Goal: Transaction & Acquisition: Purchase product/service

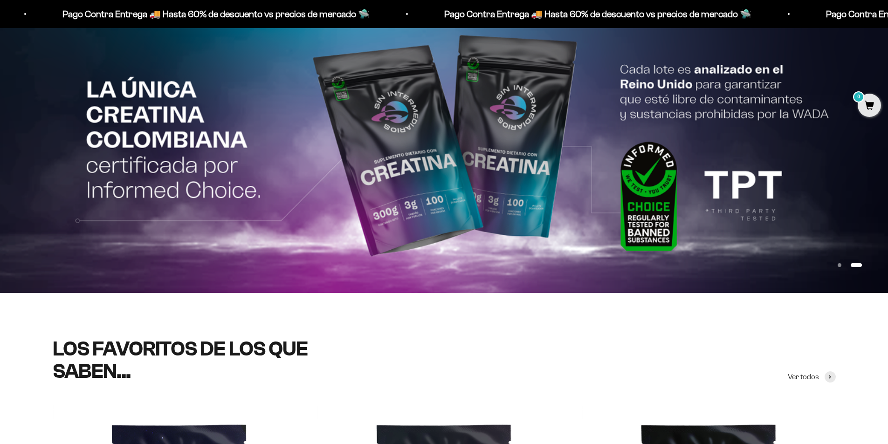
scroll to position [93, 0]
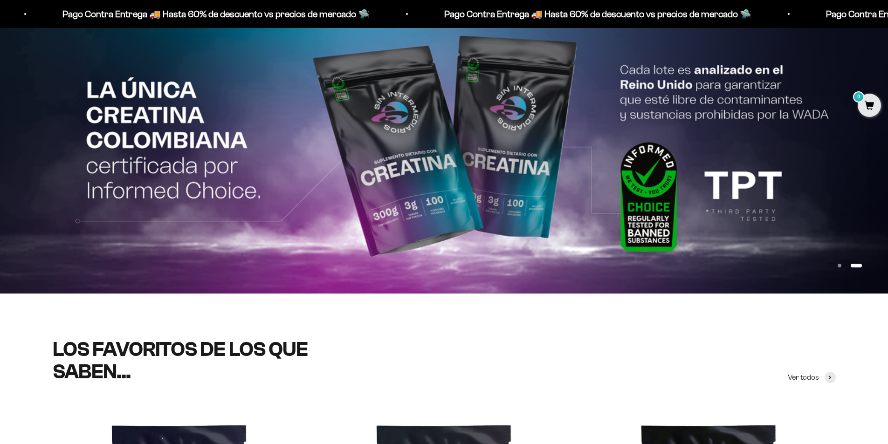
click at [700, 153] on img at bounding box center [444, 148] width 888 height 289
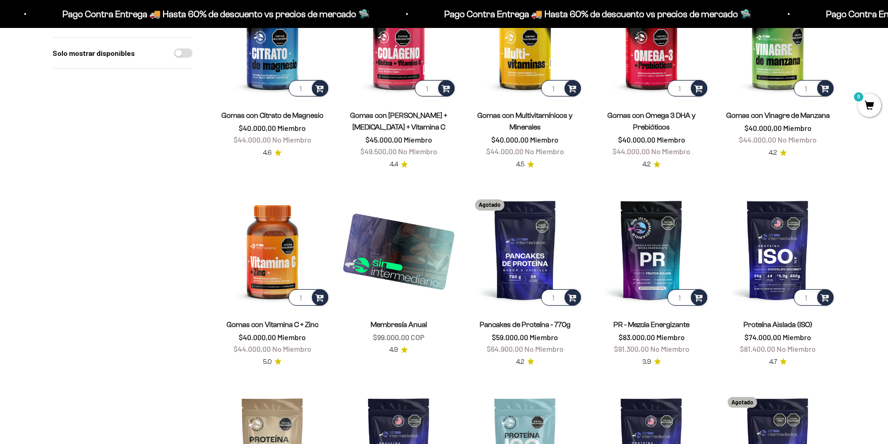
scroll to position [653, 0]
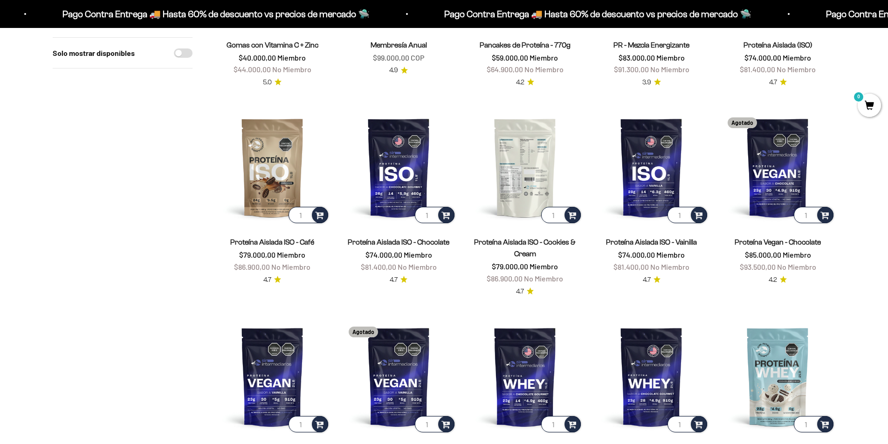
click at [516, 185] on img at bounding box center [524, 167] width 115 height 115
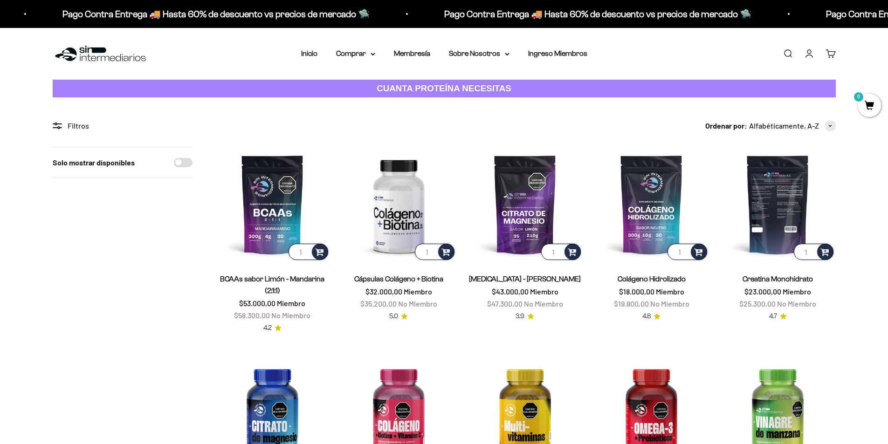
click at [780, 213] on img at bounding box center [777, 204] width 115 height 115
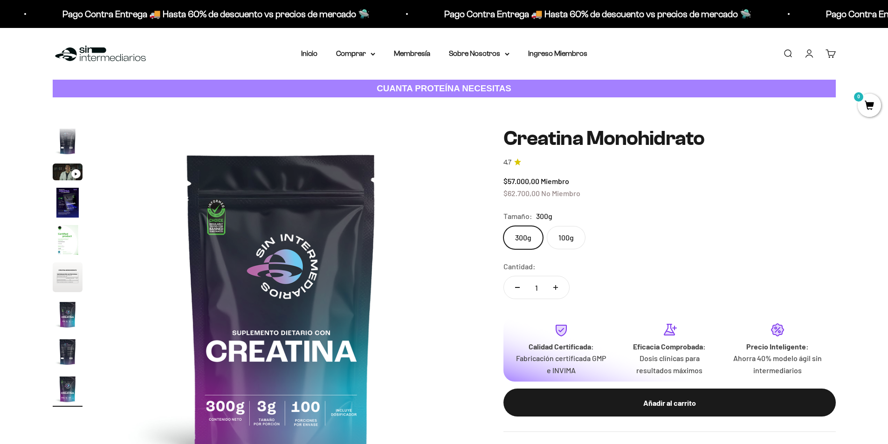
click at [563, 235] on label "100g" at bounding box center [566, 237] width 39 height 23
click at [503, 226] on input "100g" at bounding box center [503, 226] width 0 height 0
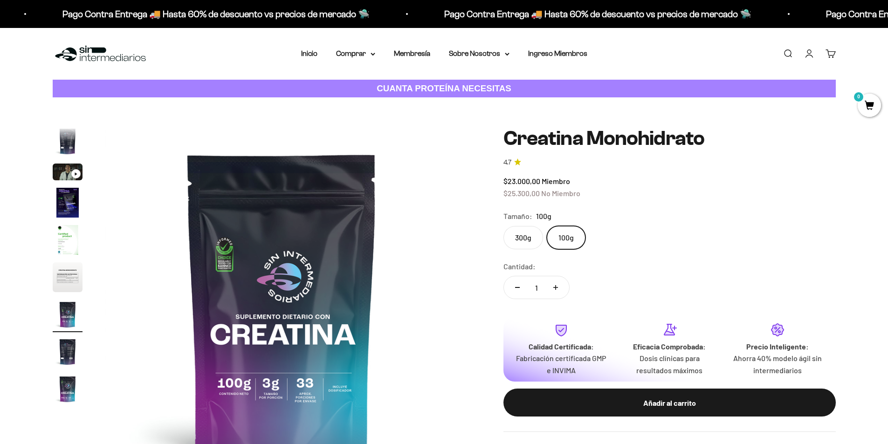
click at [519, 246] on label "300g" at bounding box center [523, 237] width 40 height 23
click at [503, 226] on input "300g" at bounding box center [503, 226] width 0 height 0
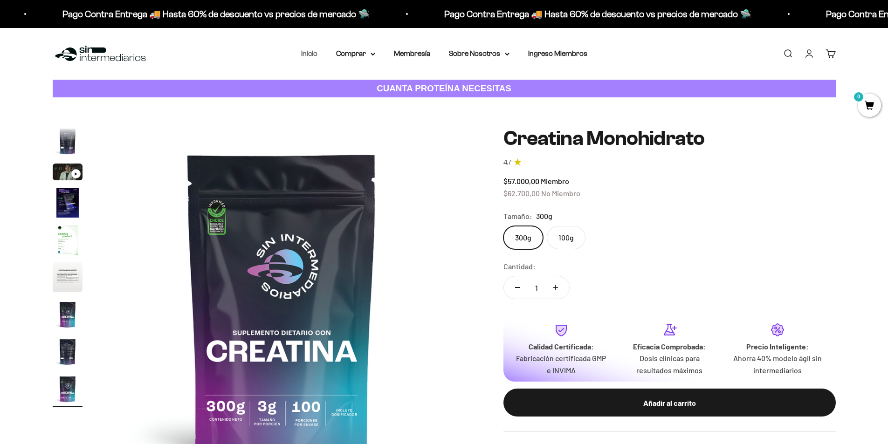
click at [311, 55] on link "Inicio" at bounding box center [309, 53] width 16 height 8
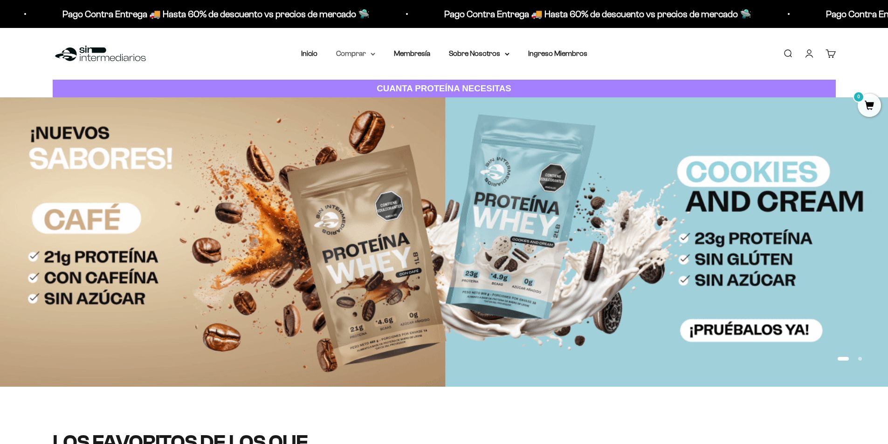
click at [374, 56] on summary "Comprar" at bounding box center [355, 54] width 39 height 12
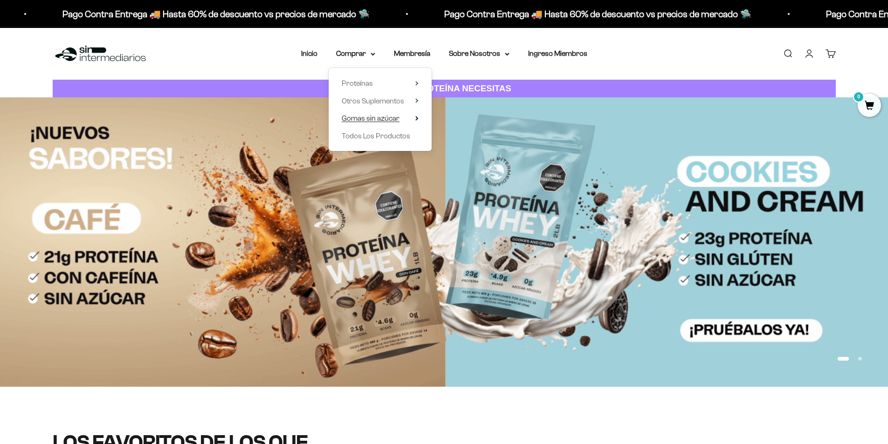
click at [395, 117] on span "Gomas sin azúcar" at bounding box center [371, 118] width 58 height 8
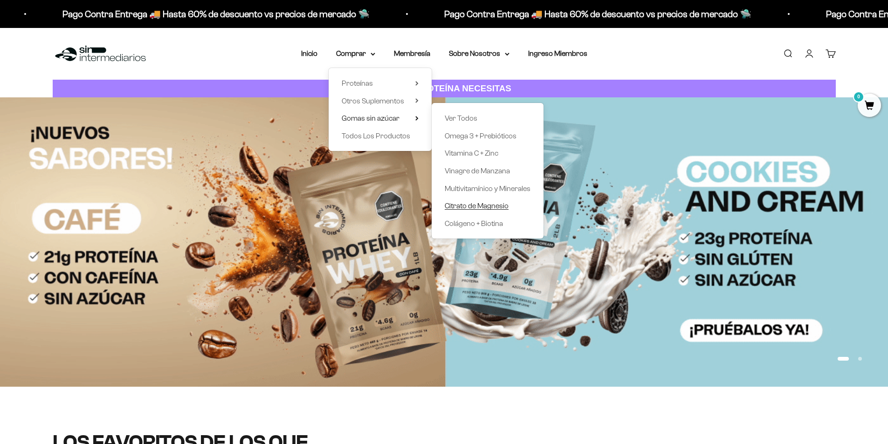
click at [465, 208] on span "Citrato de Magnesio" at bounding box center [477, 206] width 64 height 8
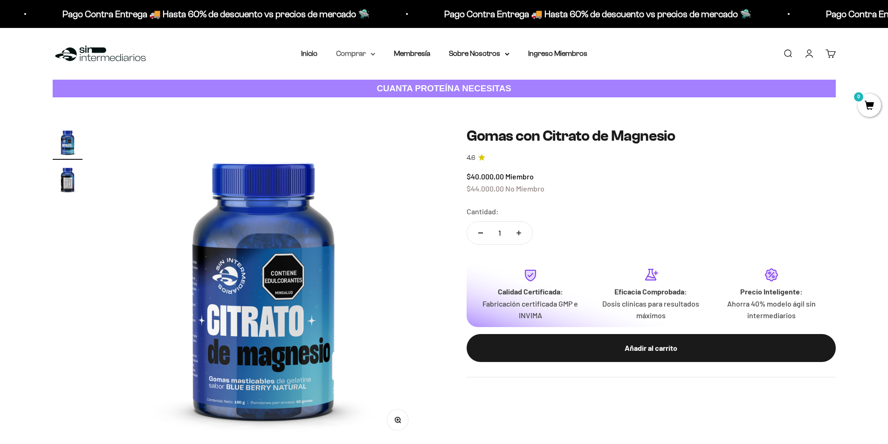
click at [364, 55] on summary "Comprar" at bounding box center [355, 54] width 39 height 12
click at [397, 118] on span "Gomas sin azúcar" at bounding box center [371, 118] width 58 height 8
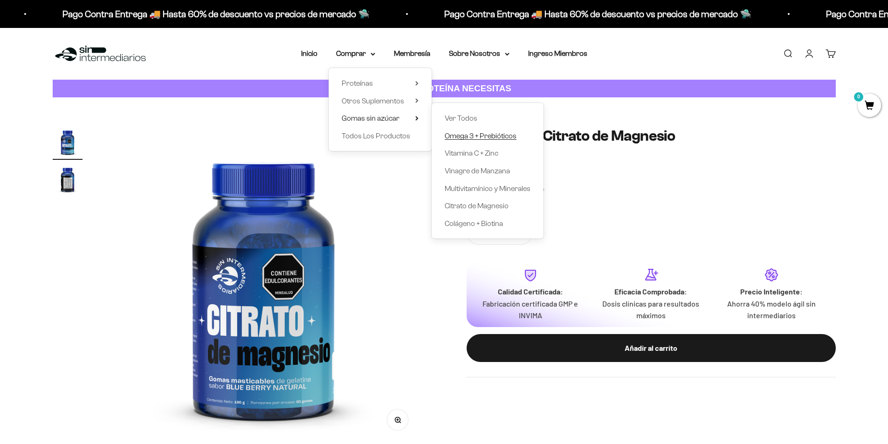
click at [463, 139] on span "Omega 3 + Prebióticos" at bounding box center [481, 136] width 72 height 8
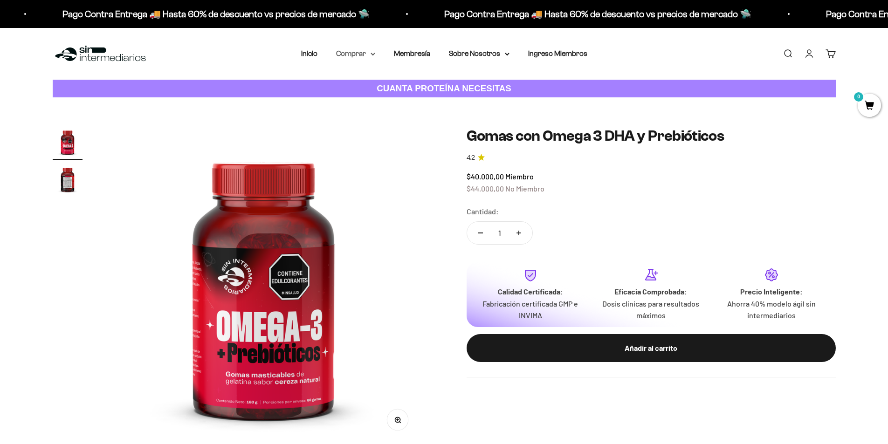
drag, startPoint x: 368, startPoint y: 45, endPoint x: 364, endPoint y: 53, distance: 8.8
click at [365, 52] on div "Menú [GEOGRAPHIC_DATA] Inicio Comprar Proteínas Ver Todos Whey Iso Vegan Pancak…" at bounding box center [444, 54] width 888 height 52
click at [364, 53] on summary "Comprar" at bounding box center [355, 54] width 39 height 12
click at [364, 54] on summary "Comprar" at bounding box center [355, 54] width 39 height 12
click at [360, 54] on summary "Comprar" at bounding box center [355, 54] width 39 height 12
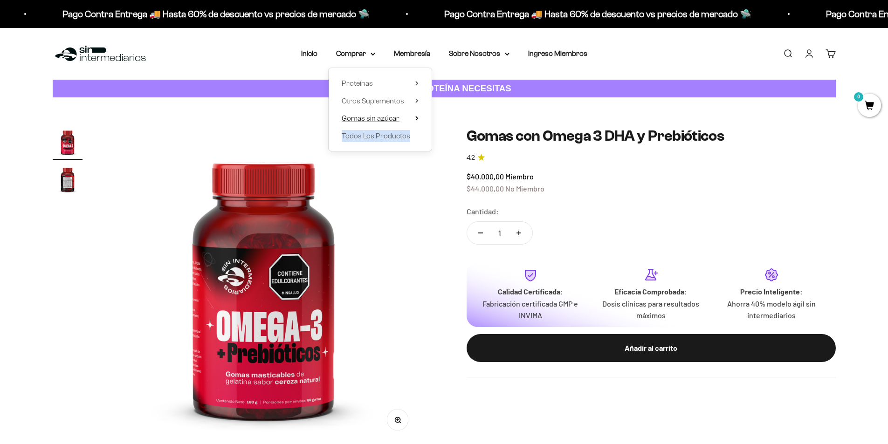
click at [397, 119] on span "Gomas sin azúcar" at bounding box center [371, 118] width 58 height 8
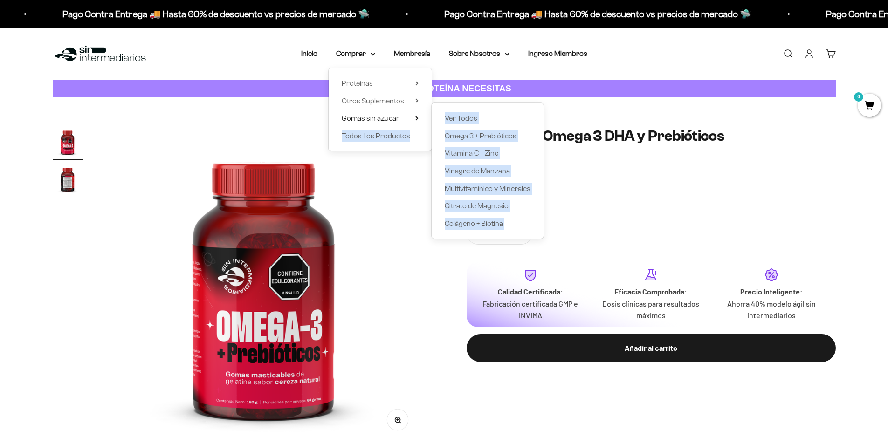
click at [408, 207] on img at bounding box center [263, 285] width 317 height 317
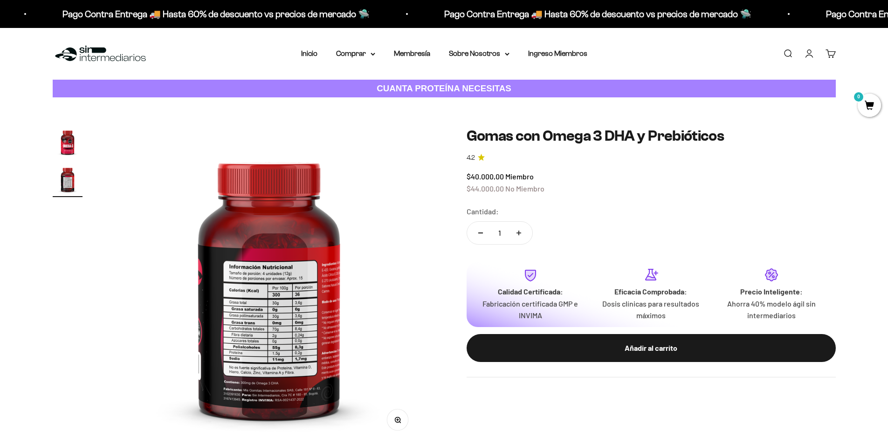
scroll to position [0, 328]
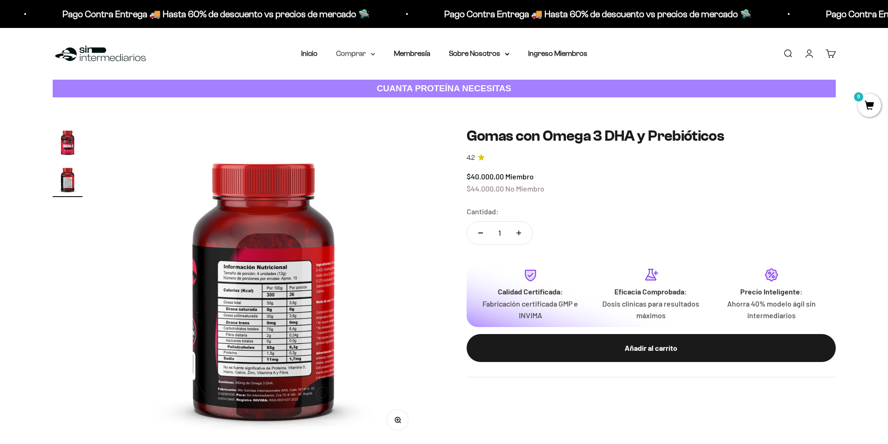
click at [368, 54] on summary "Comprar" at bounding box center [355, 54] width 39 height 12
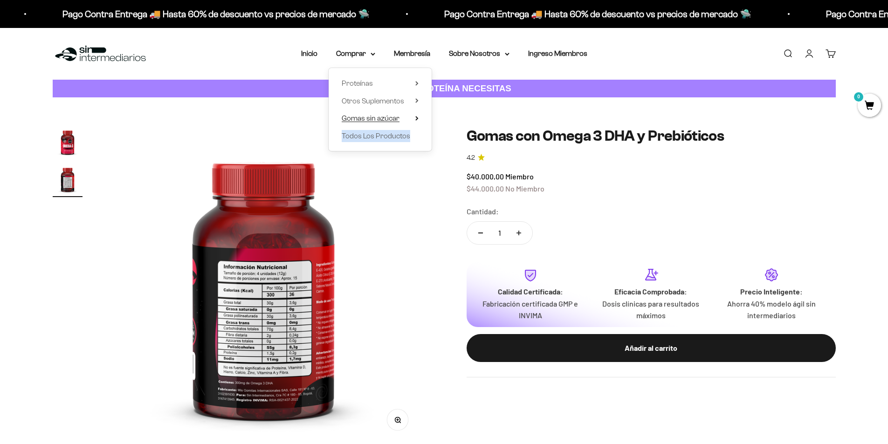
click at [395, 117] on span "Gomas sin azúcar" at bounding box center [371, 118] width 58 height 8
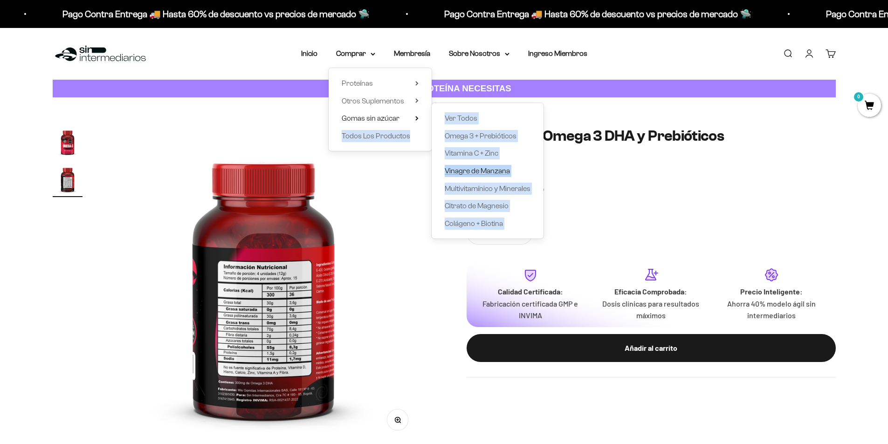
click at [470, 171] on span "Vinagre de Manzana" at bounding box center [477, 171] width 65 height 8
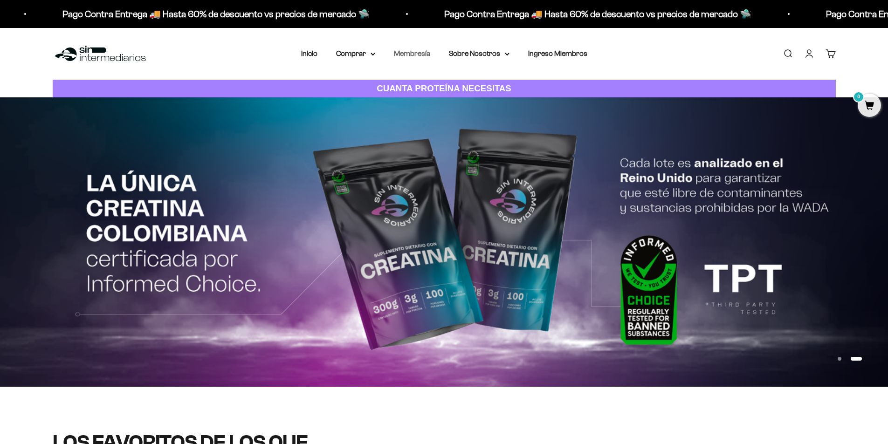
click at [424, 54] on link "Membresía" at bounding box center [412, 53] width 36 height 8
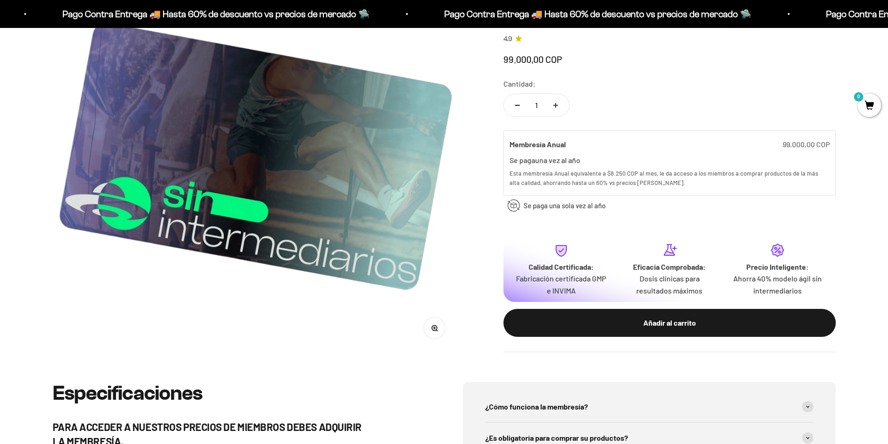
scroll to position [326, 0]
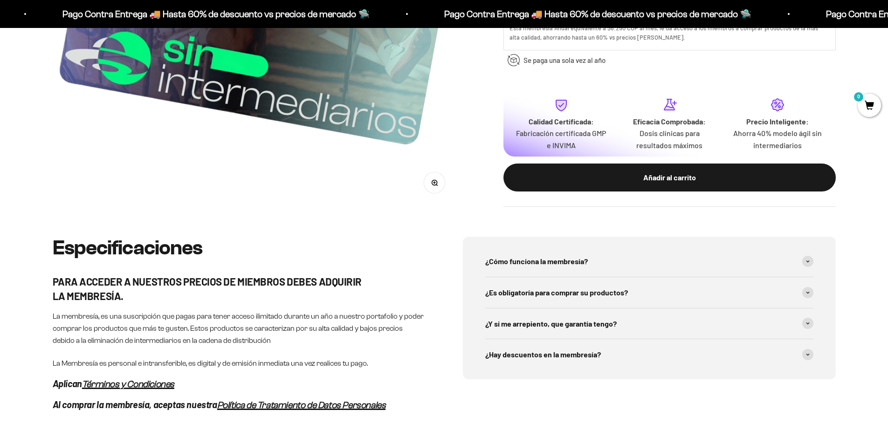
drag, startPoint x: 634, startPoint y: 131, endPoint x: 339, endPoint y: 273, distance: 327.3
click at [339, 273] on div "Especificaciones PARA ACCEDER A NUESTROS PRECIOS DE MIEMBROS DEBES ADQUIRIR LA …" at bounding box center [239, 324] width 373 height 174
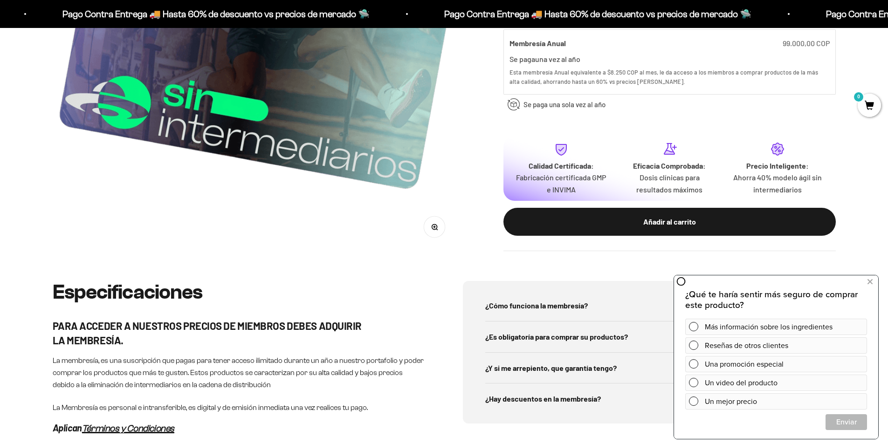
scroll to position [280, 0]
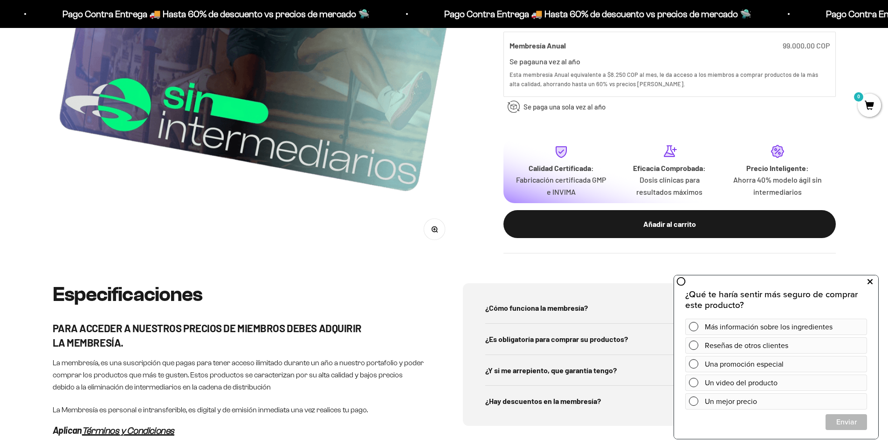
click at [868, 280] on icon at bounding box center [869, 282] width 5 height 12
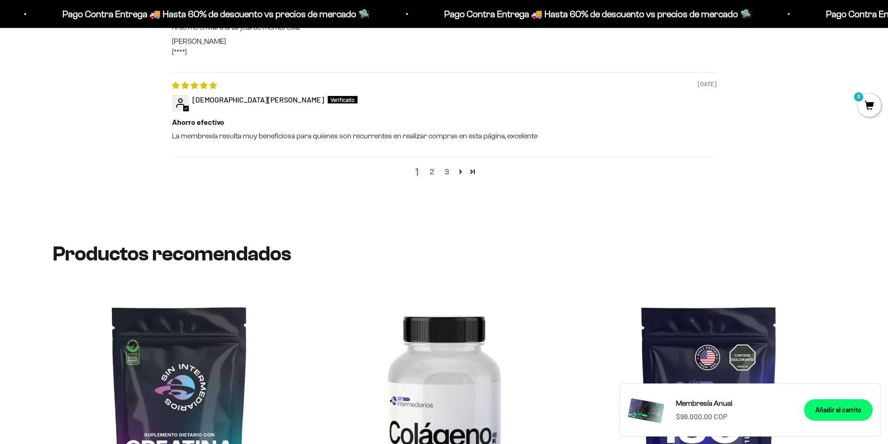
scroll to position [1212, 0]
